Goal: Connect with others: Connect with others

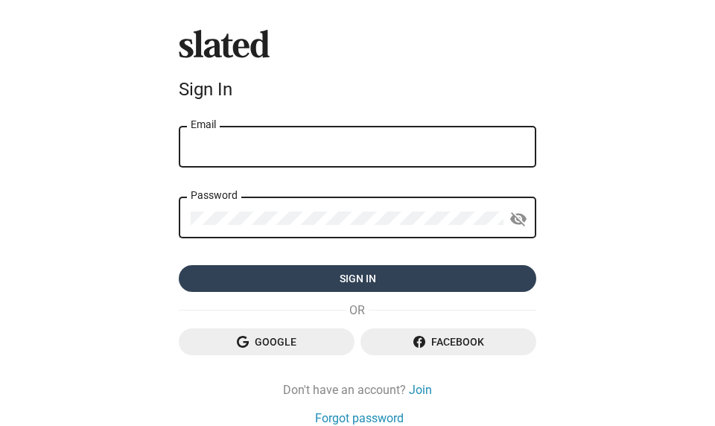
type input "[EMAIL_ADDRESS][DOMAIN_NAME]"
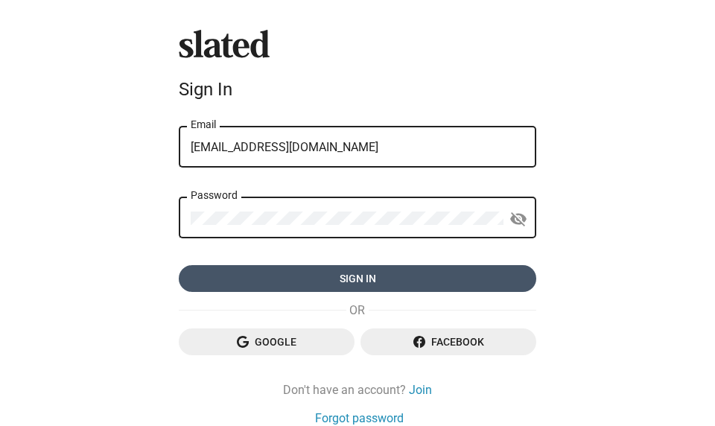
click at [369, 288] on span "Sign in" at bounding box center [358, 278] width 334 height 27
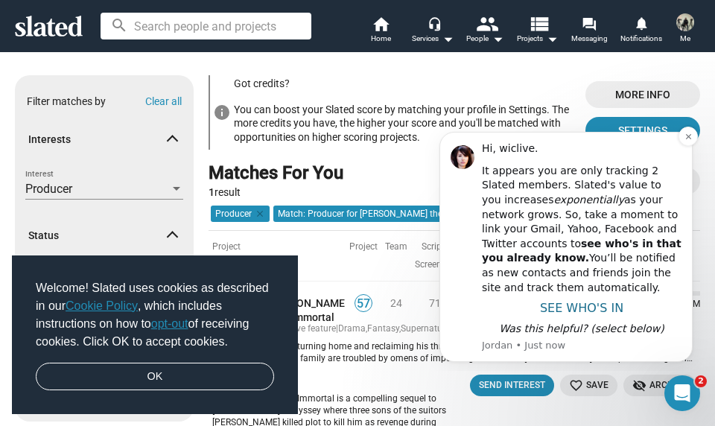
click at [598, 311] on span "SEE WHO'S IN" at bounding box center [581, 308] width 83 height 14
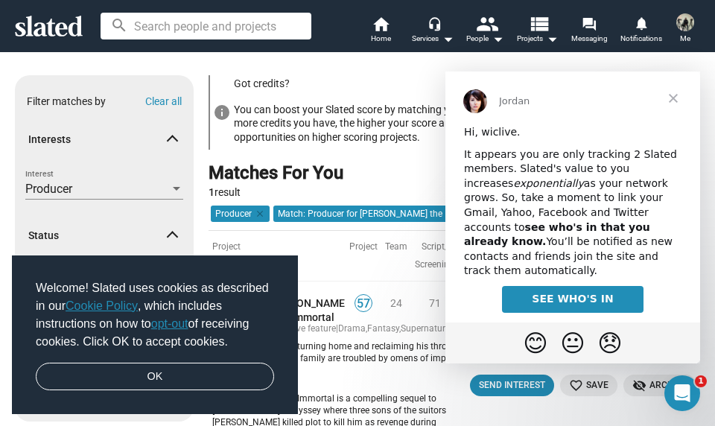
click at [585, 293] on link "SEE WHO'S IN" at bounding box center [572, 299] width 141 height 27
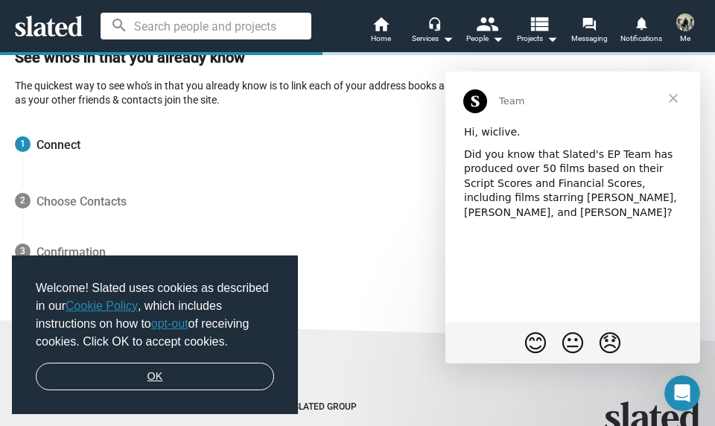
scroll to position [150, 0]
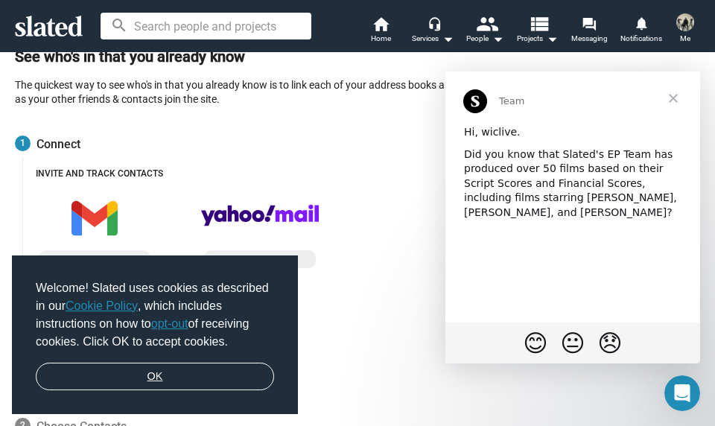
click at [169, 378] on link "OK" at bounding box center [155, 377] width 238 height 28
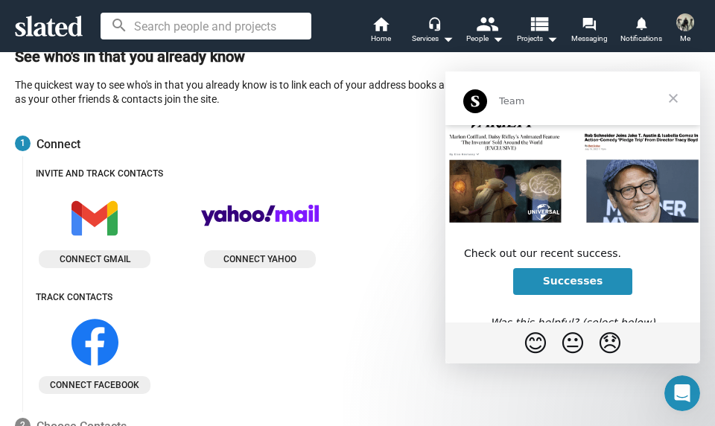
scroll to position [274, 0]
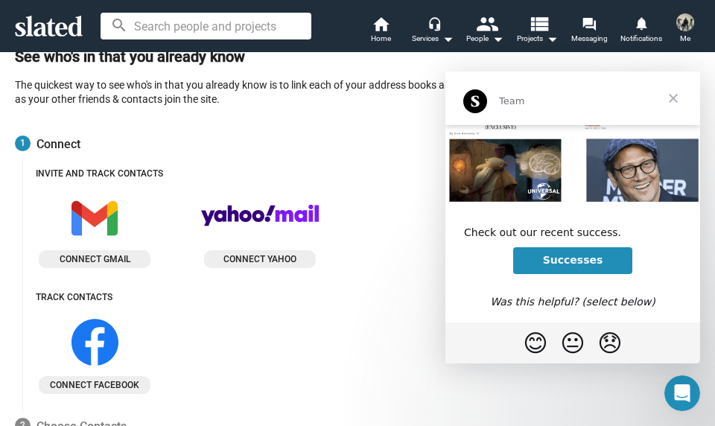
click at [587, 267] on link "Successes" at bounding box center [573, 260] width 120 height 27
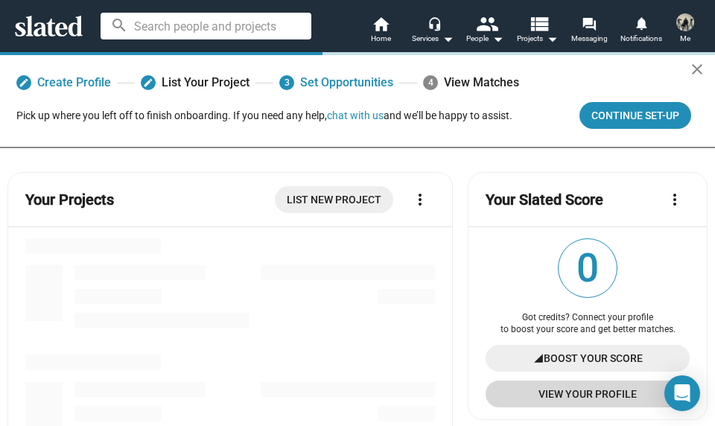
click at [607, 398] on span "View Your Profile" at bounding box center [587, 394] width 180 height 27
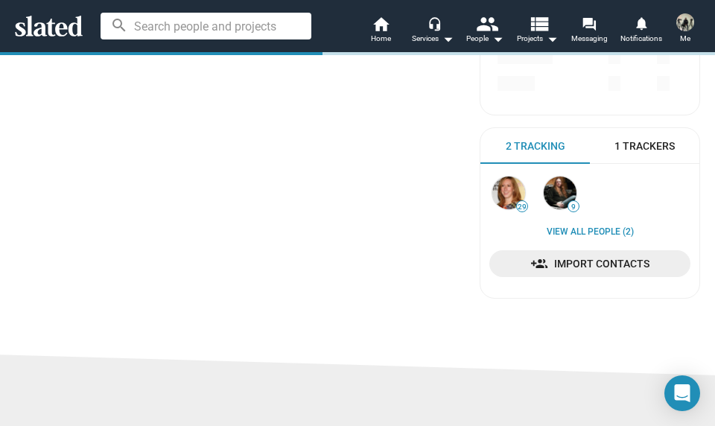
scroll to position [315, 0]
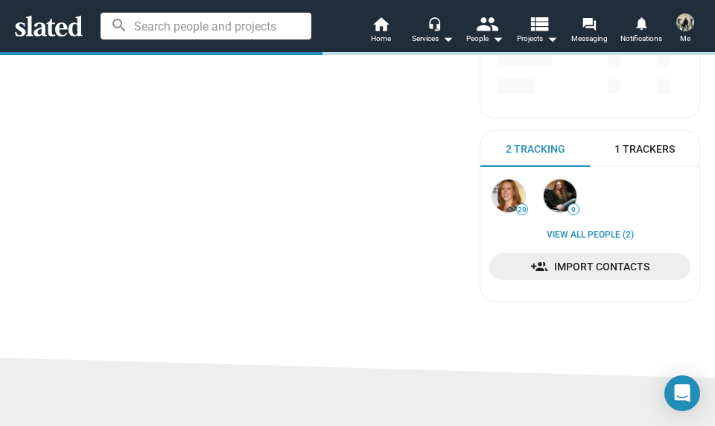
click at [614, 266] on span "Import Contacts" at bounding box center [589, 266] width 177 height 27
